Goal: Task Accomplishment & Management: Manage account settings

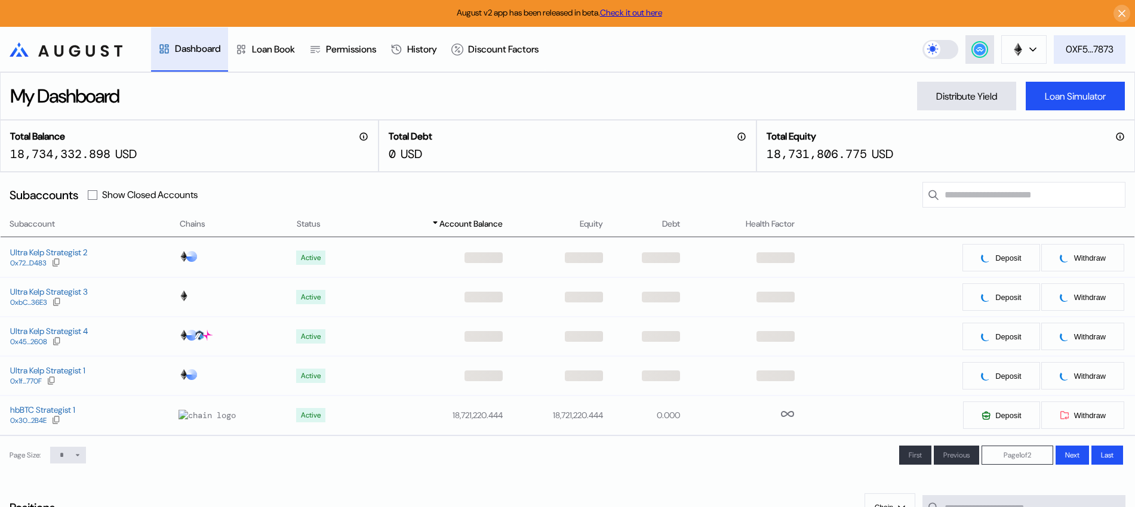
click at [1088, 53] on div "0XF5...7873" at bounding box center [1090, 49] width 48 height 13
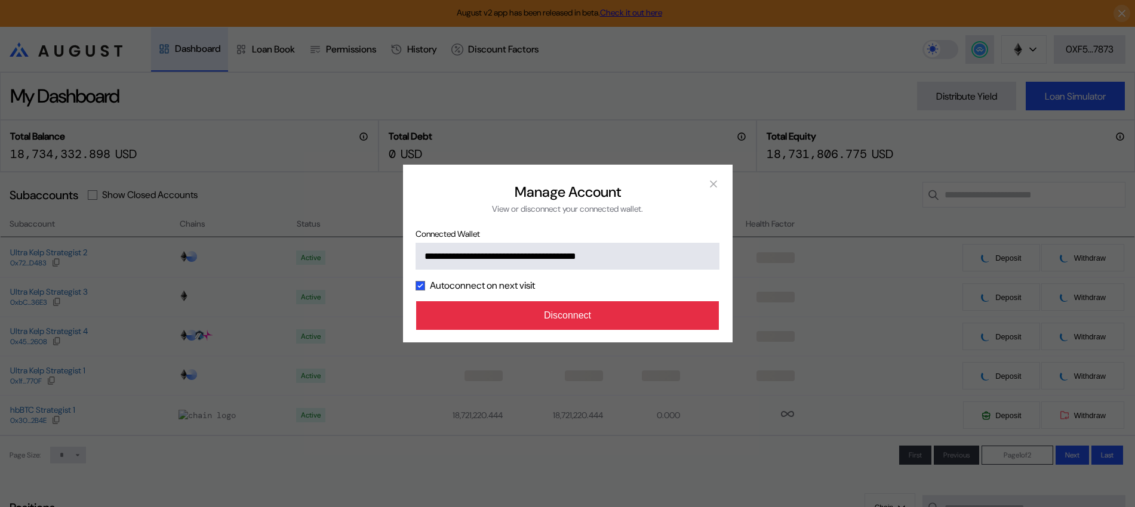
click at [691, 321] on button "Disconnect" at bounding box center [567, 315] width 303 height 29
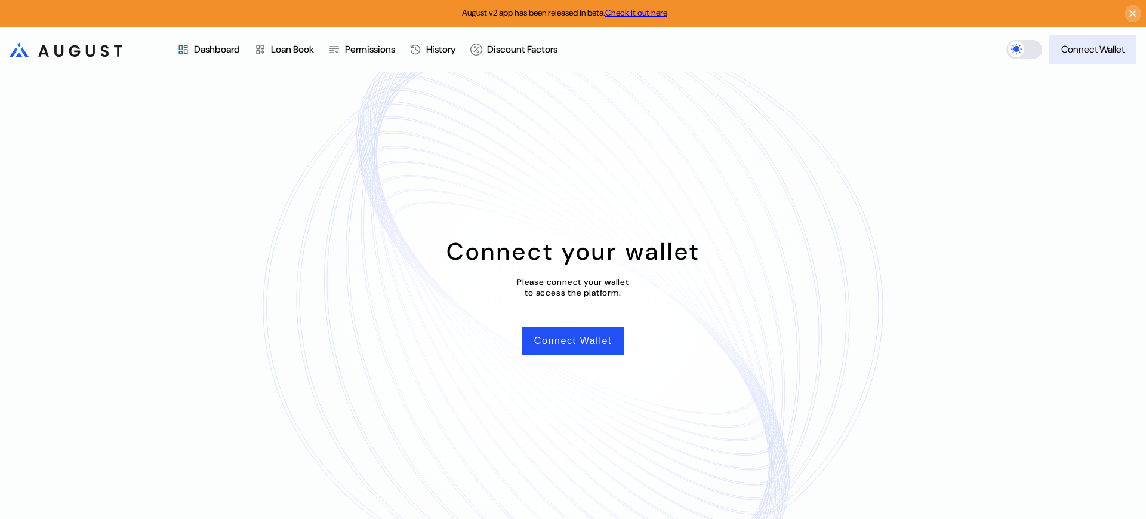
click at [1118, 58] on button "Connect Wallet" at bounding box center [1093, 49] width 87 height 29
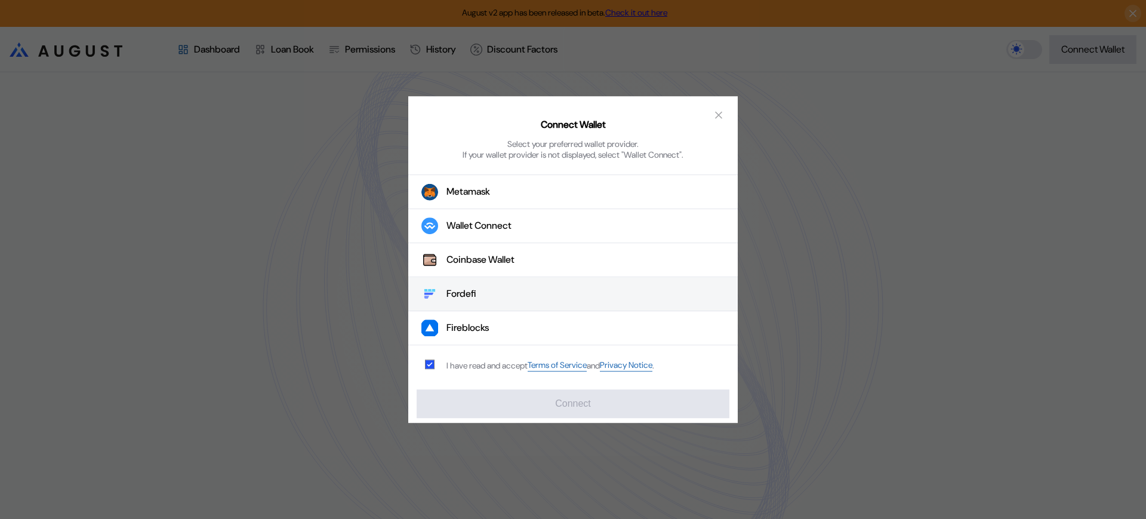
click at [500, 291] on button "Fordefi" at bounding box center [573, 295] width 330 height 34
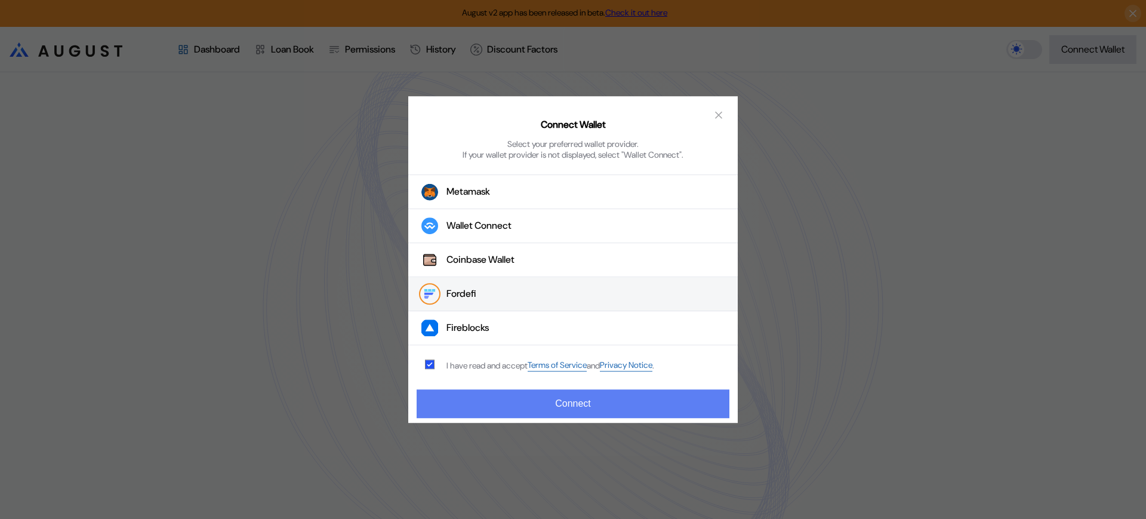
click at [548, 407] on button "Connect" at bounding box center [573, 403] width 313 height 29
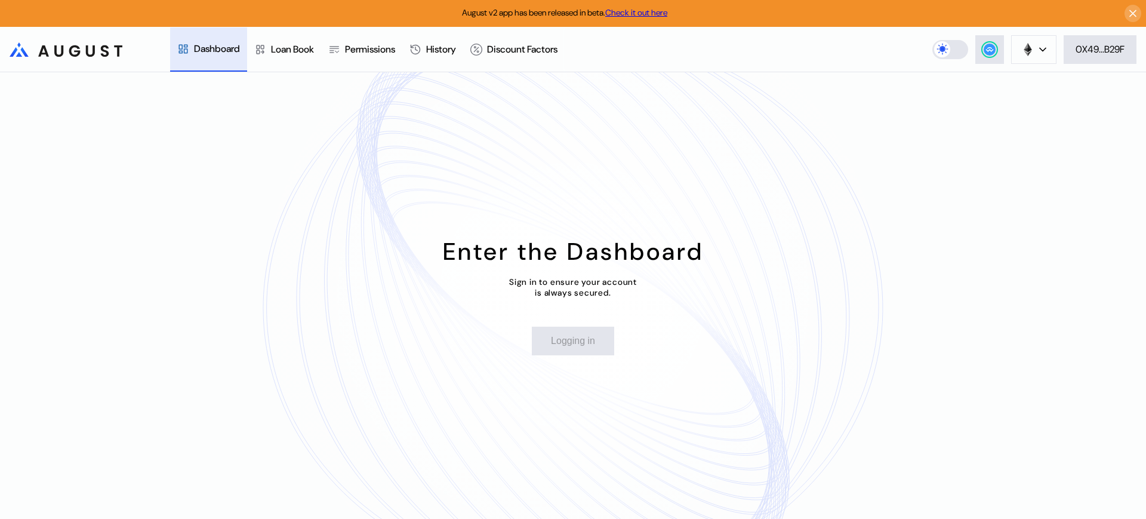
click at [666, 150] on div "Enter the Dashboard Sign in to ensure your account is always secured. Logging in" at bounding box center [573, 295] width 1146 height 447
